Goal: Obtain resource: Download file/media

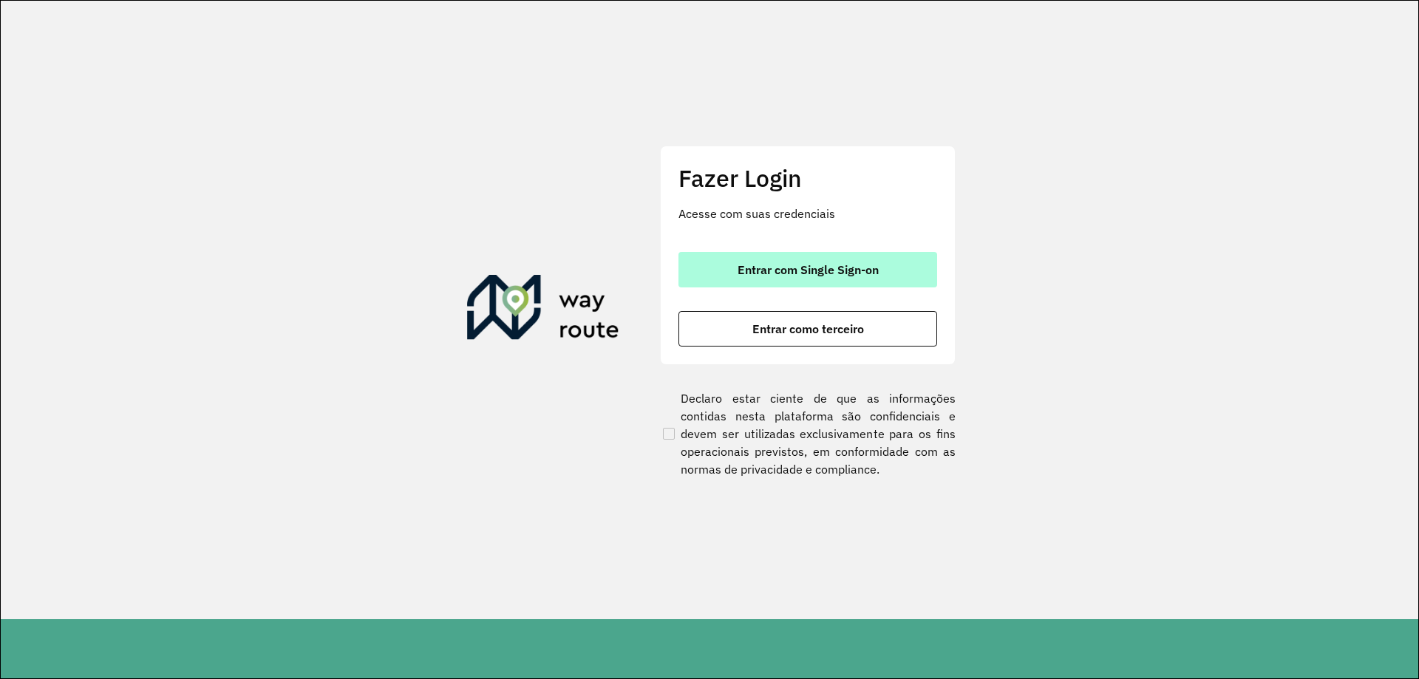
click at [734, 259] on button "Entrar com Single Sign-on" at bounding box center [808, 269] width 259 height 35
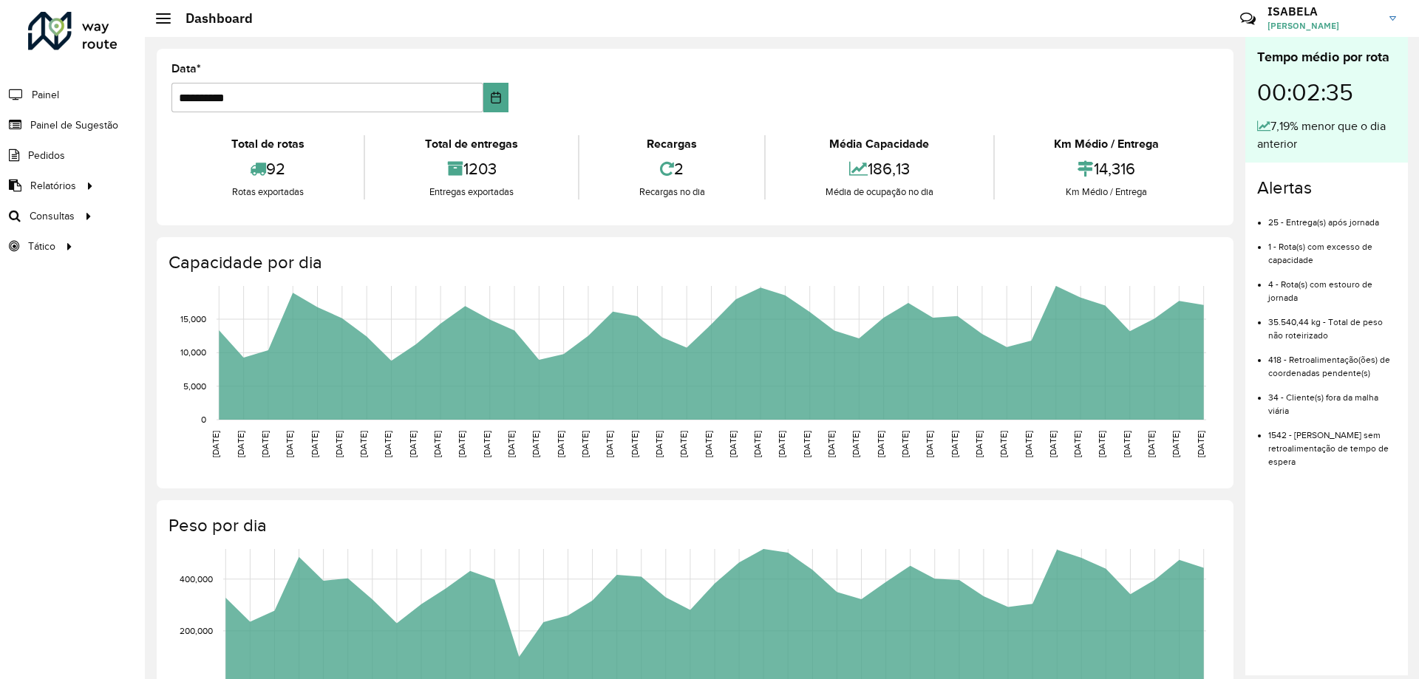
click at [59, 185] on span "Relatórios" at bounding box center [53, 186] width 46 height 16
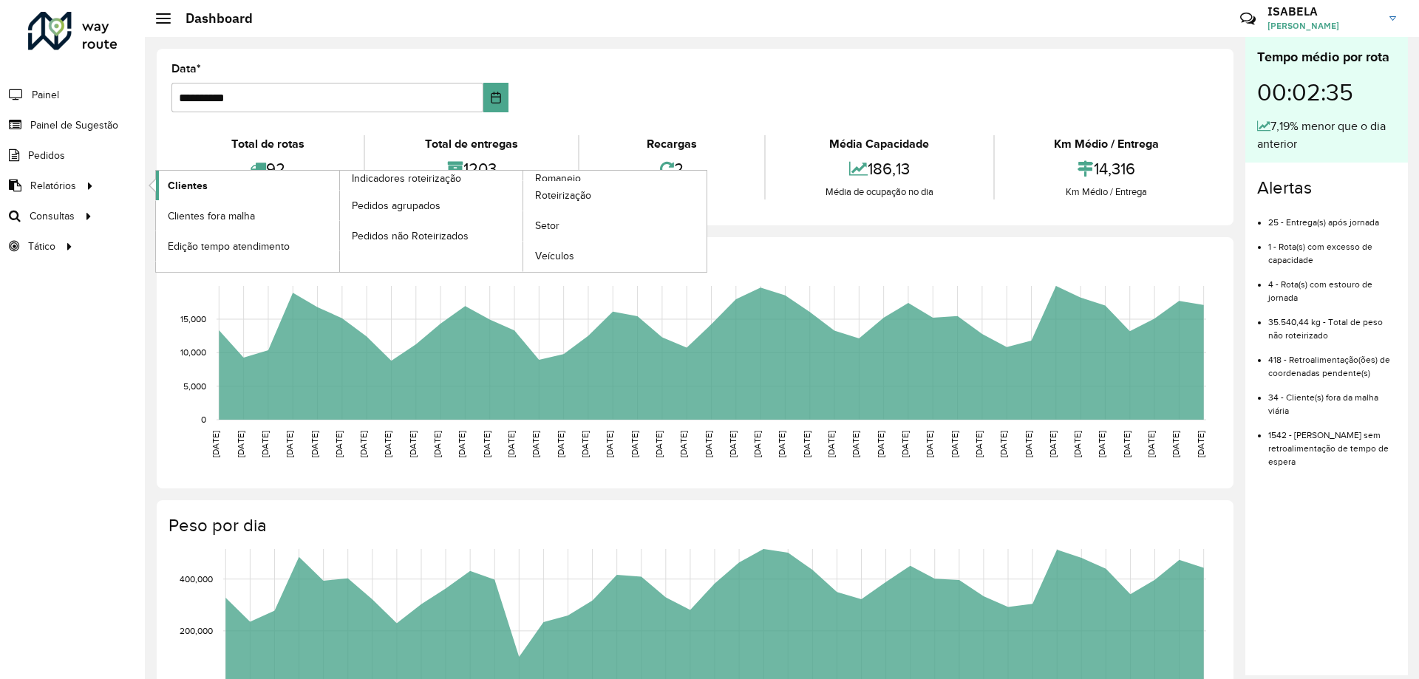
click at [185, 180] on span "Clientes" at bounding box center [188, 186] width 40 height 16
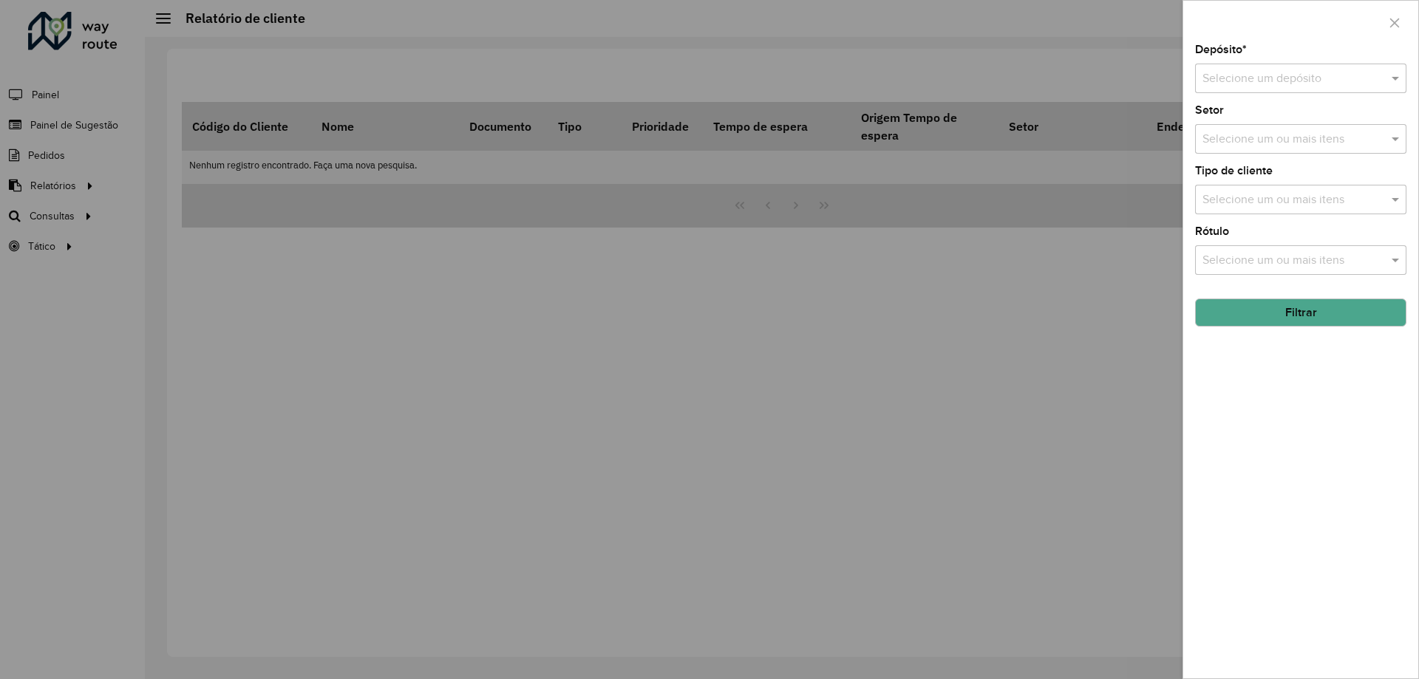
click at [213, 394] on div at bounding box center [709, 339] width 1419 height 679
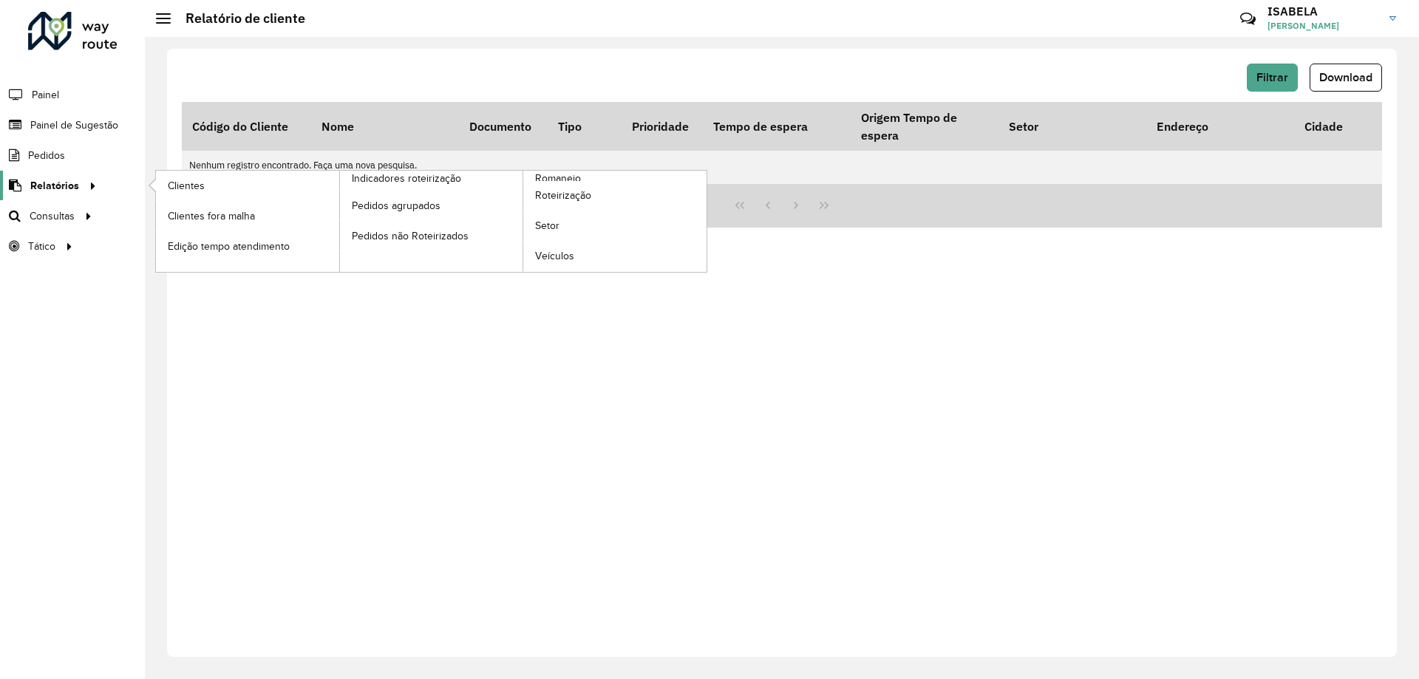
click at [69, 186] on span "Relatórios" at bounding box center [54, 186] width 49 height 16
click at [222, 190] on link "Clientes" at bounding box center [247, 186] width 183 height 30
click at [58, 176] on link "Relatórios" at bounding box center [50, 186] width 101 height 30
click at [169, 185] on span "Clientes" at bounding box center [188, 186] width 40 height 16
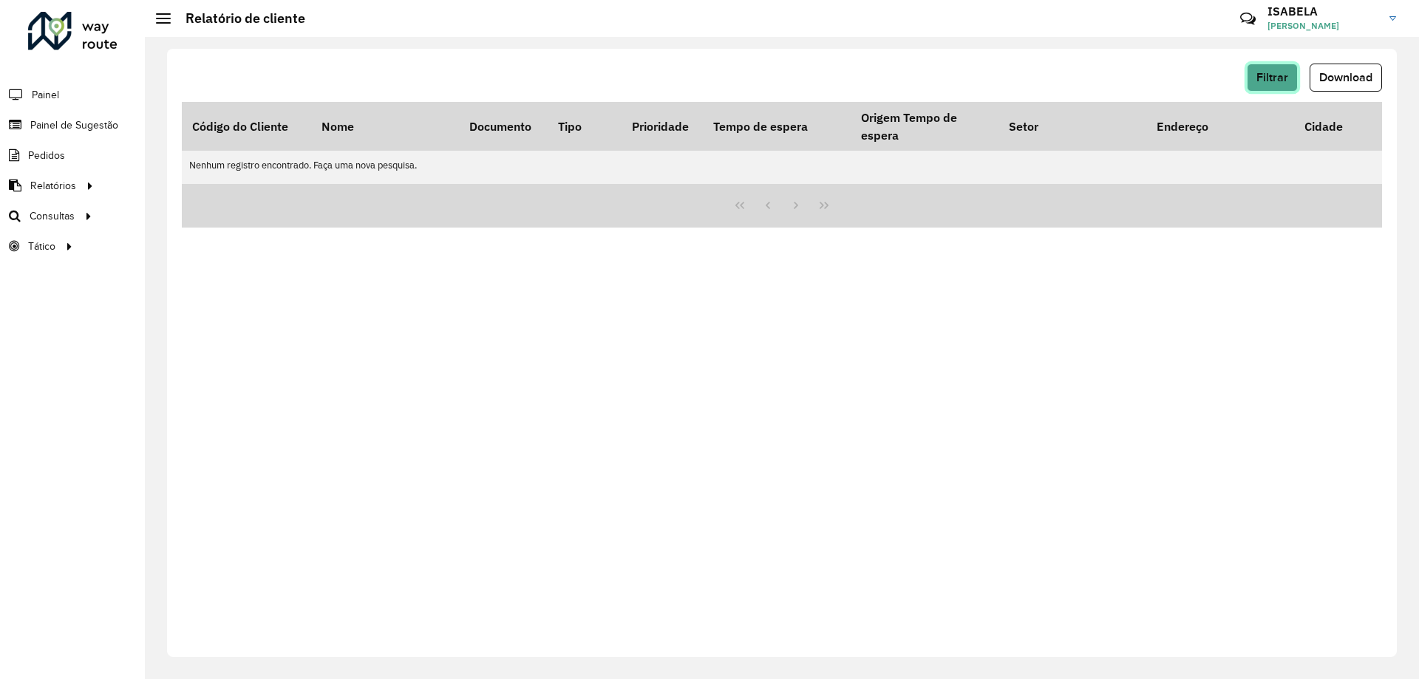
click at [1282, 81] on span "Filtrar" at bounding box center [1273, 77] width 32 height 13
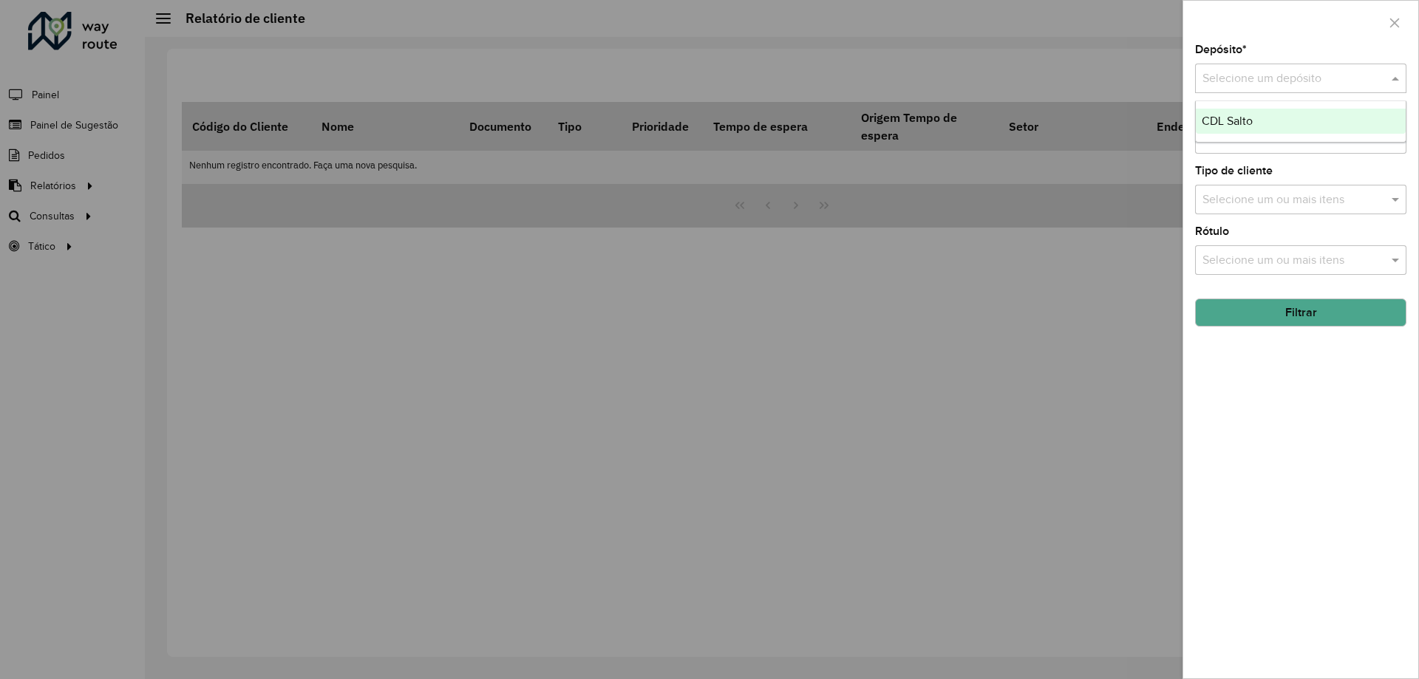
click at [1281, 79] on input "text" at bounding box center [1286, 79] width 167 height 18
click at [1266, 123] on div "CDL Salto" at bounding box center [1301, 121] width 210 height 25
click at [1285, 254] on input "text" at bounding box center [1293, 261] width 189 height 18
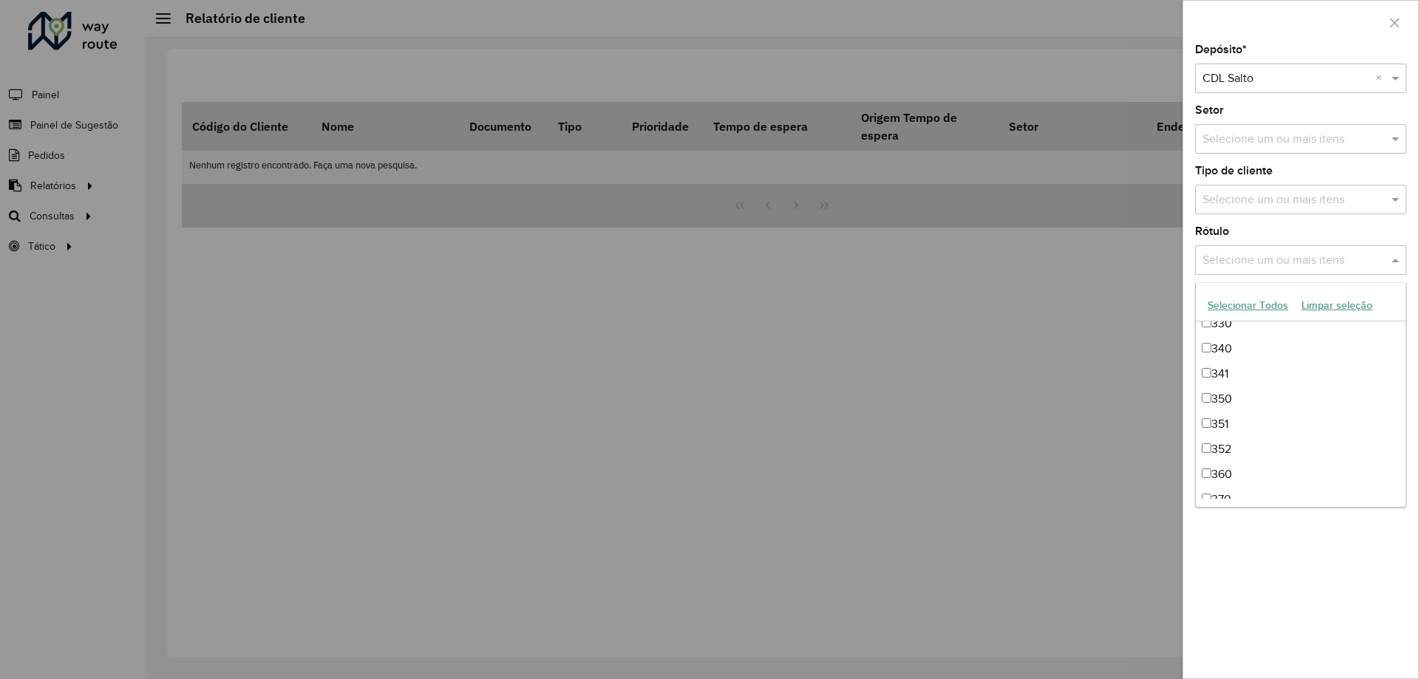
scroll to position [961, 0]
click at [1288, 572] on div "Depósito * Selecione um depósito × CDL Salto × Setor Selecione um ou mais itens…" at bounding box center [1300, 361] width 235 height 634
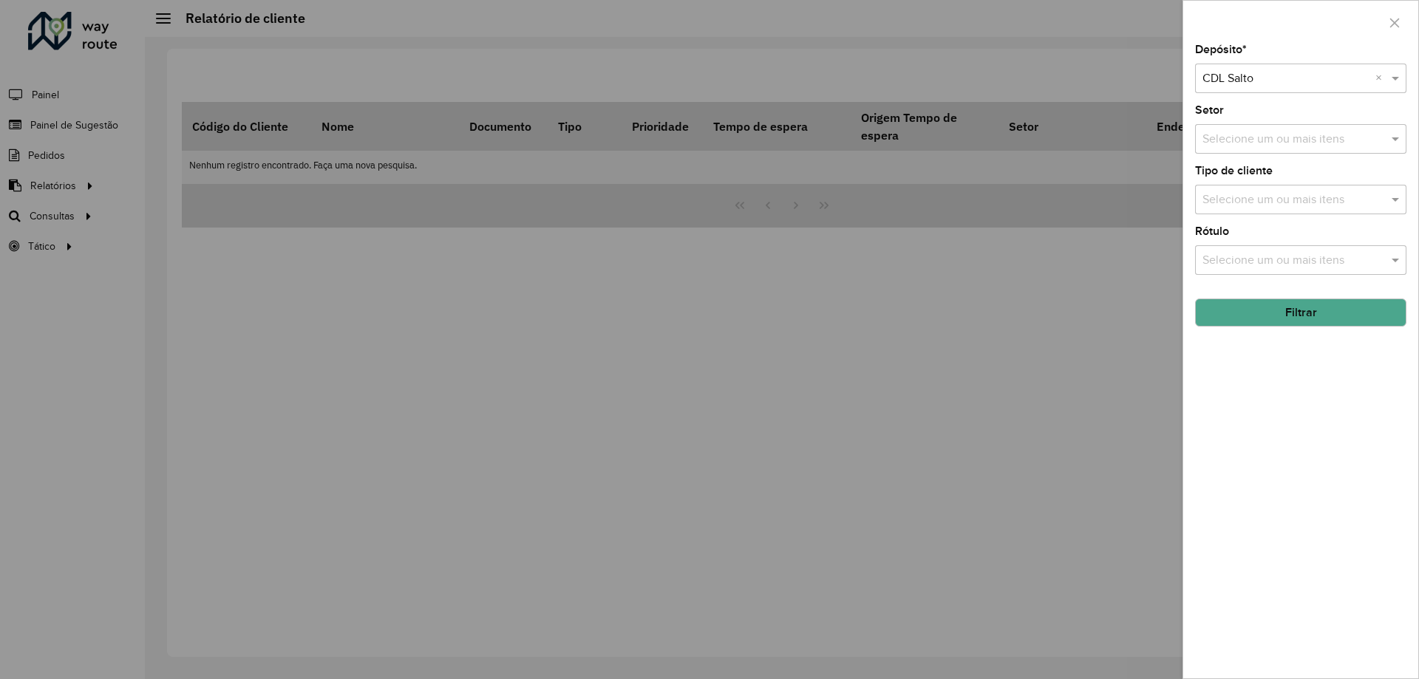
click at [1248, 215] on div "Depósito * Selecione um depósito × CDL Salto × Setor Selecione um ou mais itens…" at bounding box center [1300, 361] width 235 height 634
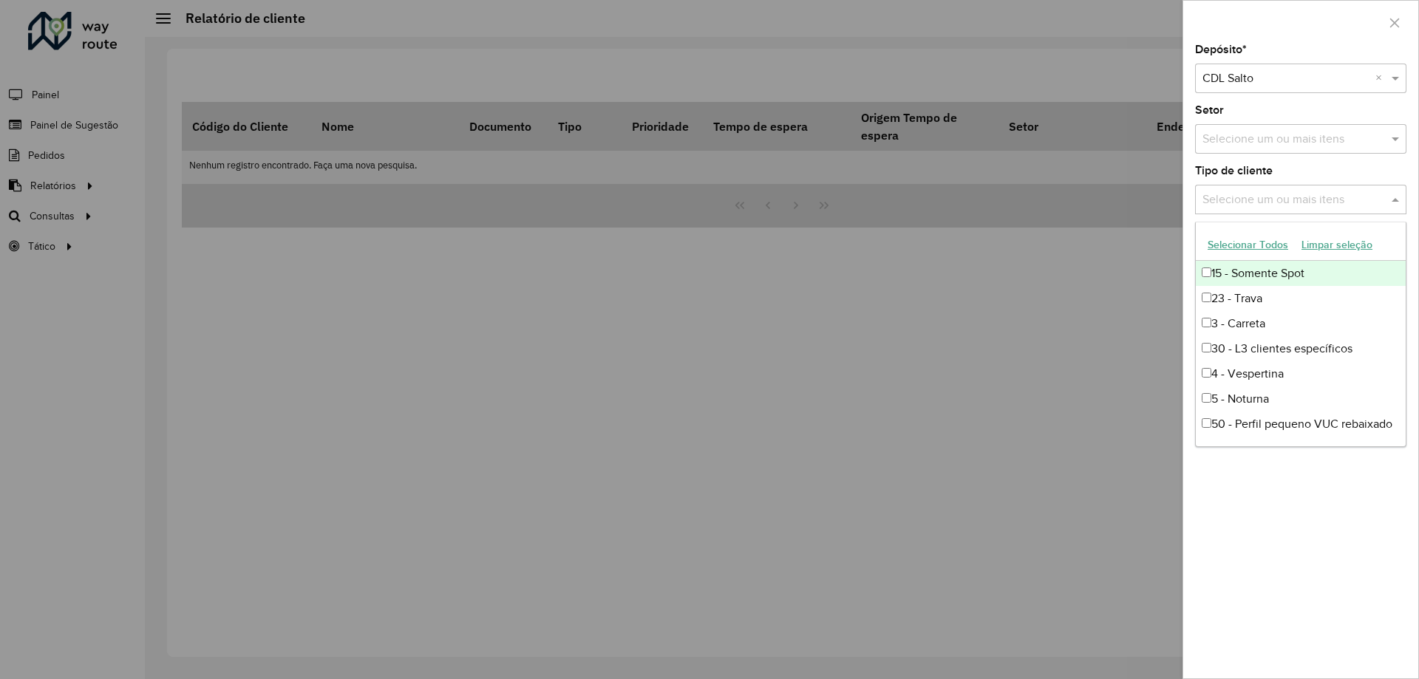
click at [1248, 206] on input "text" at bounding box center [1293, 200] width 189 height 18
click at [1246, 271] on div "15 - Somente Spot" at bounding box center [1301, 273] width 210 height 25
click at [1243, 291] on div "23 - Trava" at bounding box center [1301, 298] width 210 height 25
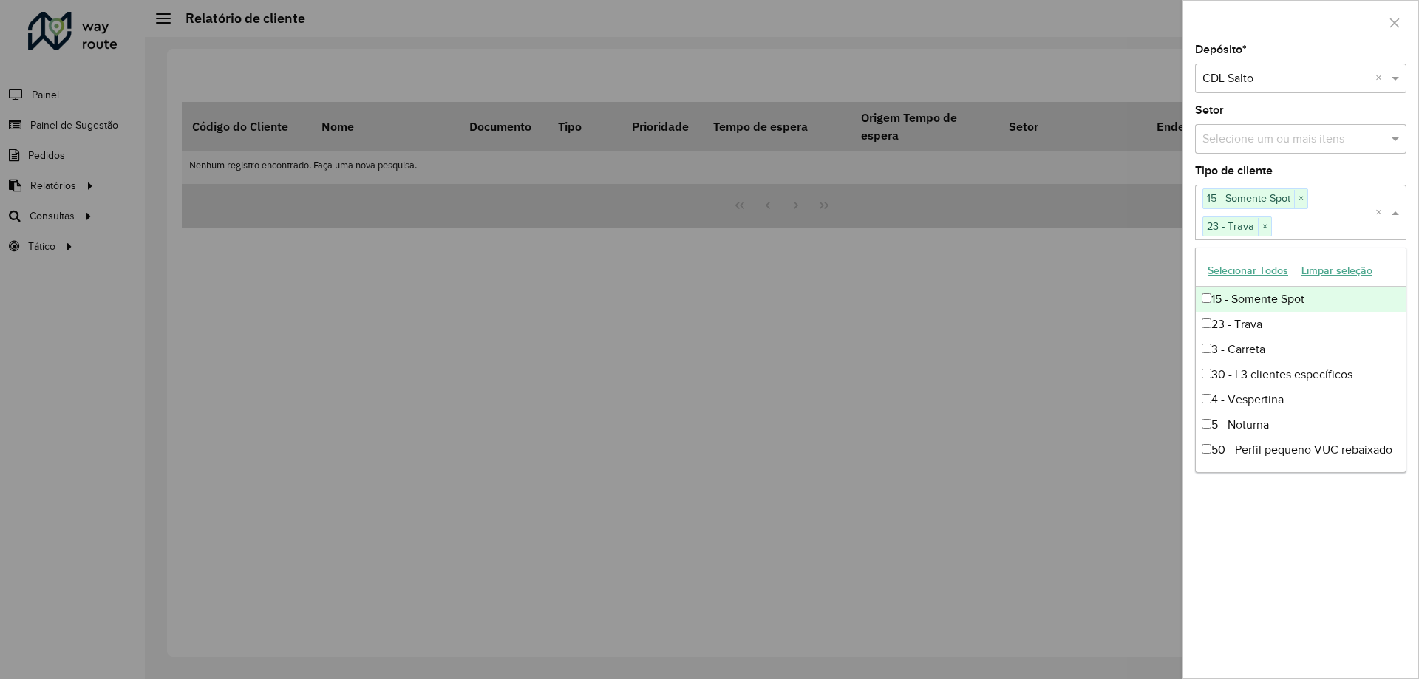
click at [1265, 269] on button "Selecionar Todos" at bounding box center [1248, 270] width 94 height 23
click at [1376, 559] on div "Depósito * Selecione um depósito × CDL Salto × Setor Selecione um ou mais itens…" at bounding box center [1300, 361] width 235 height 634
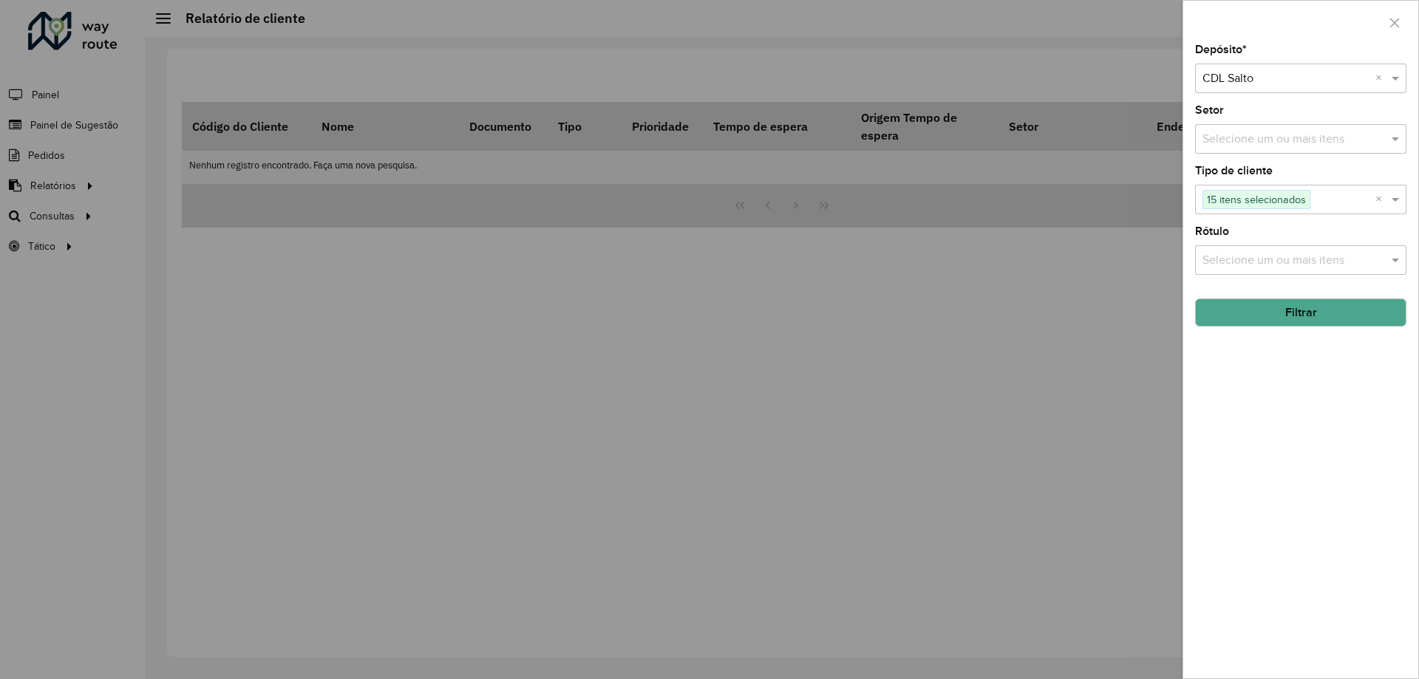
click at [1282, 312] on button "Filtrar" at bounding box center [1300, 313] width 211 height 28
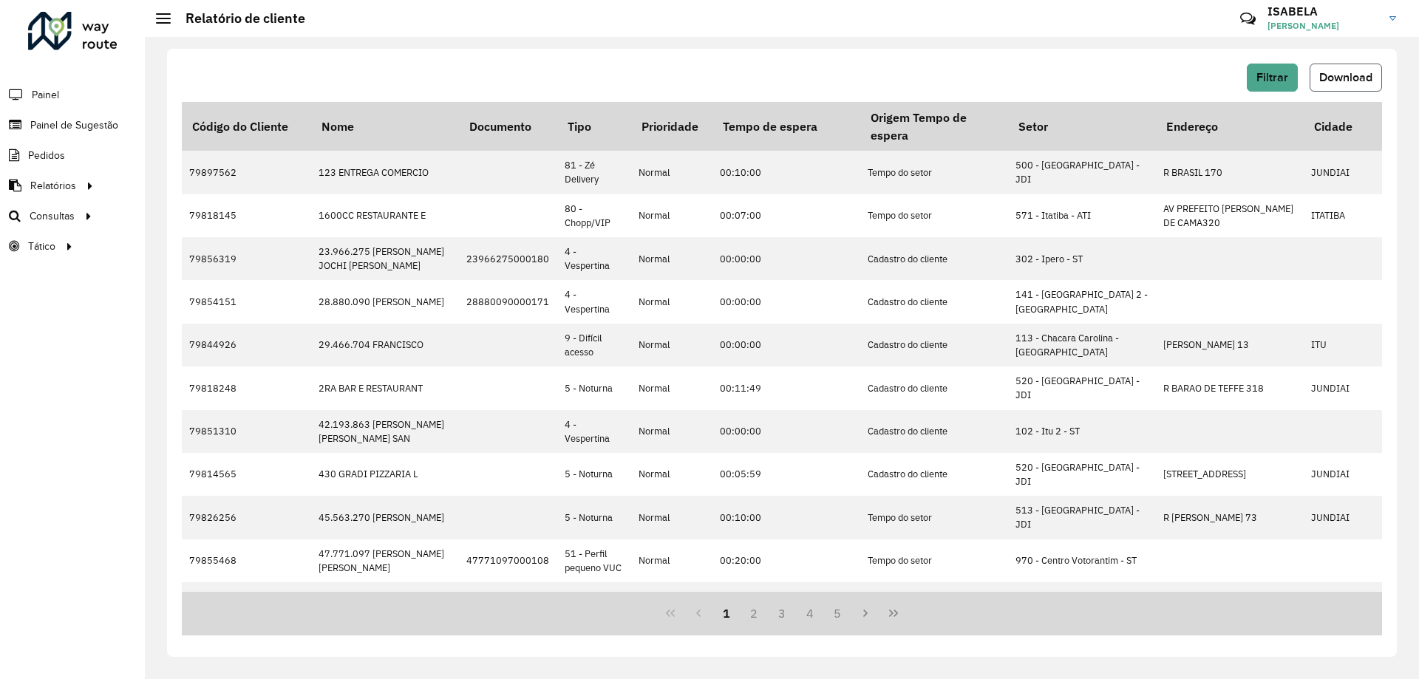
click at [1331, 84] on button "Download" at bounding box center [1346, 78] width 72 height 28
